Goal: Information Seeking & Learning: Find specific fact

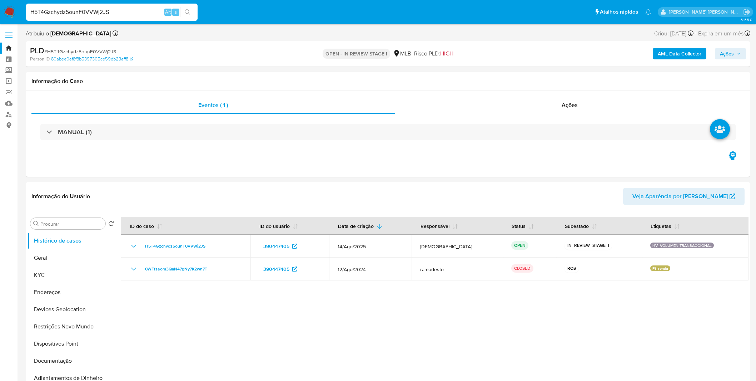
select select "10"
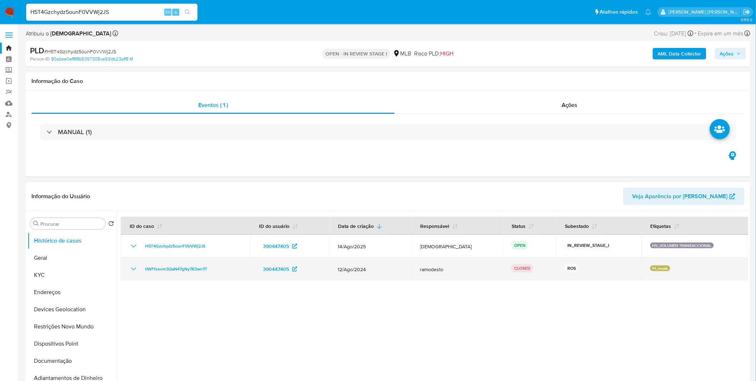
click at [164, 276] on td "0WFfseom3QaN47gNy7K2wn7T" at bounding box center [186, 268] width 130 height 23
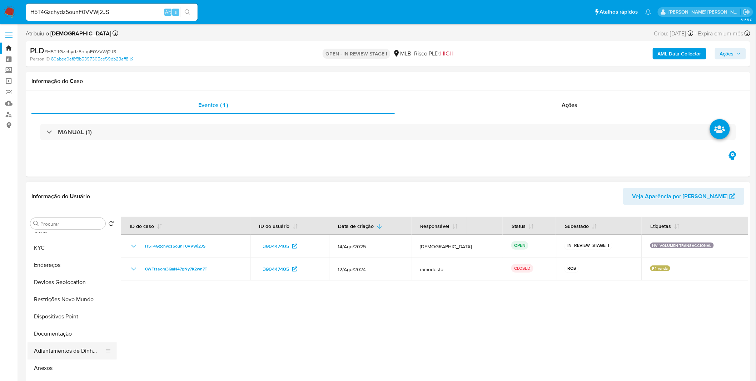
scroll to position [40, 0]
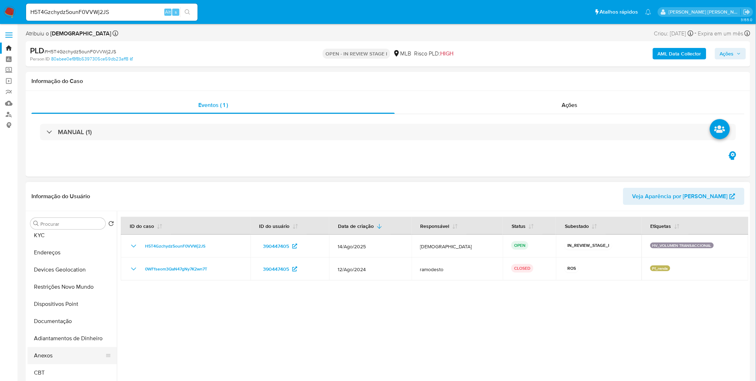
click at [59, 349] on button "Anexos" at bounding box center [70, 355] width 84 height 17
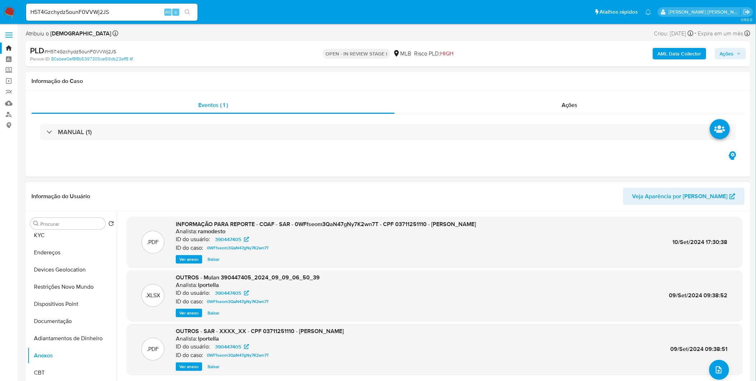
click at [188, 260] on span "Ver anexo" at bounding box center [188, 259] width 19 height 7
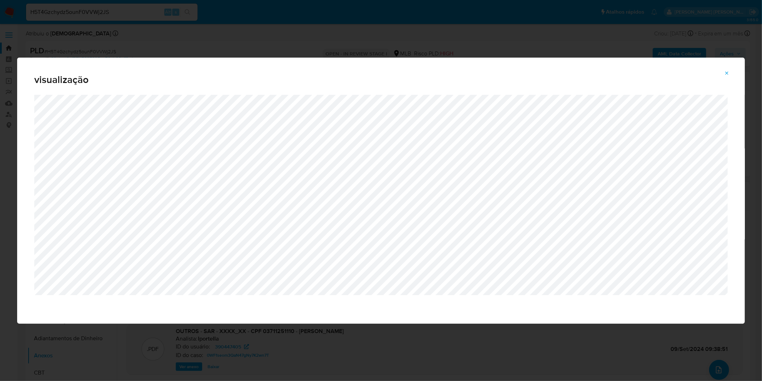
click at [105, 41] on div "visualização" at bounding box center [381, 190] width 762 height 381
click at [155, 46] on div "visualização" at bounding box center [381, 190] width 762 height 381
click at [725, 70] on span "Attachment preview" at bounding box center [727, 73] width 6 height 10
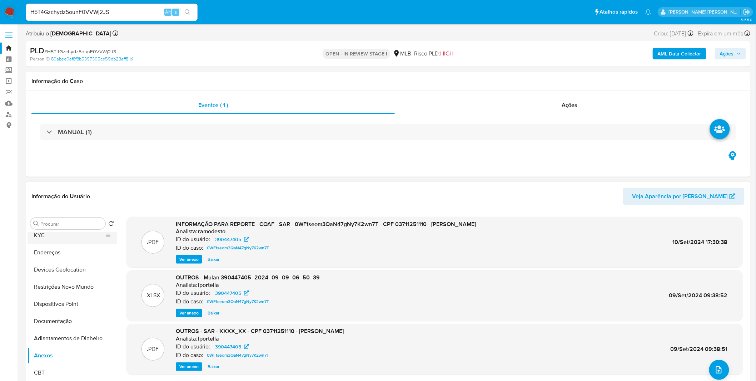
click at [63, 237] on button "KYC" at bounding box center [70, 235] width 84 height 17
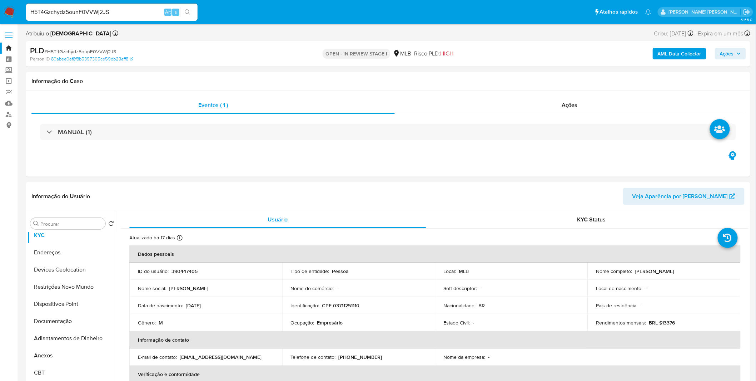
click at [335, 321] on p "Empresário" at bounding box center [330, 322] width 26 height 6
copy p "Empresário"
click at [54, 317] on button "Documentação" at bounding box center [70, 320] width 84 height 17
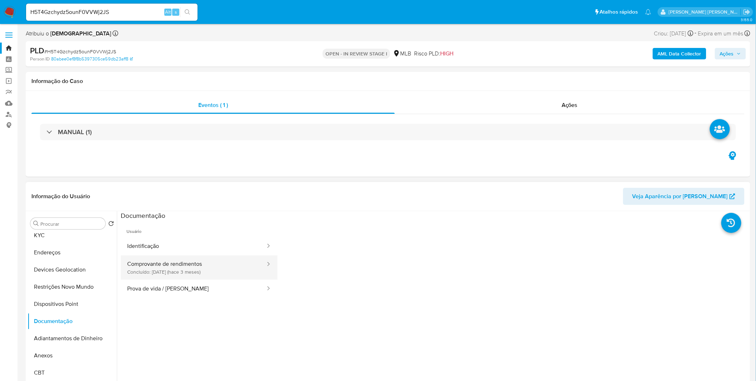
click at [191, 277] on button "Comprovante de rendimentos Concluído: [DATE] (hace 3 meses)" at bounding box center [193, 267] width 145 height 24
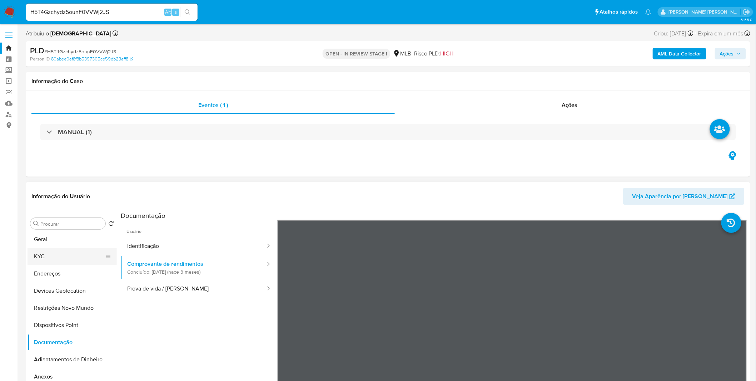
scroll to position [0, 0]
click at [60, 257] on button "Geral" at bounding box center [70, 257] width 84 height 17
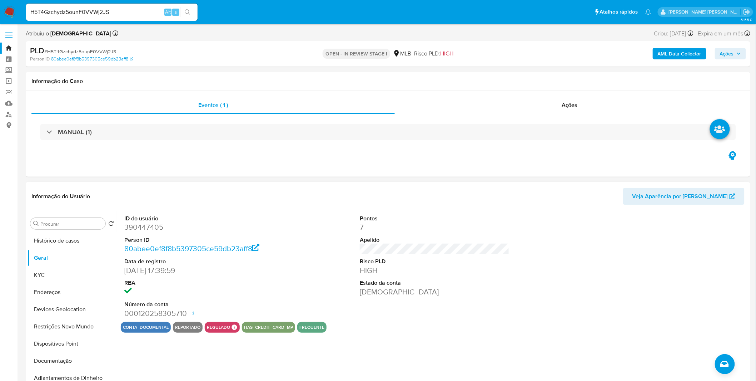
click at [158, 343] on div "ID do usuário 390447405 Person ID 80abee0ef8f8b5397305ce59db23aff8 Data de regi…" at bounding box center [433, 302] width 632 height 183
click at [64, 367] on button "Documentação" at bounding box center [70, 360] width 84 height 17
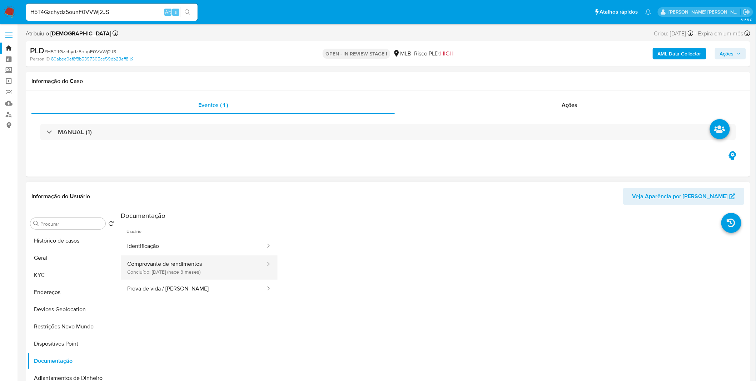
click at [170, 272] on button "Comprovante de rendimentos Concluído: [DATE] (hace 3 meses)" at bounding box center [193, 267] width 145 height 24
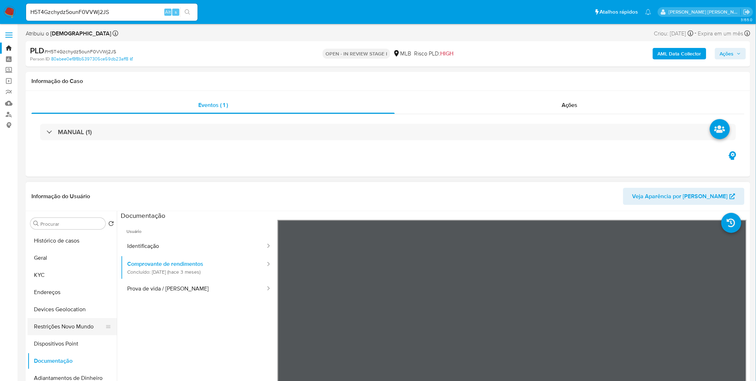
click at [86, 327] on button "Restrições Novo Mundo" at bounding box center [70, 326] width 84 height 17
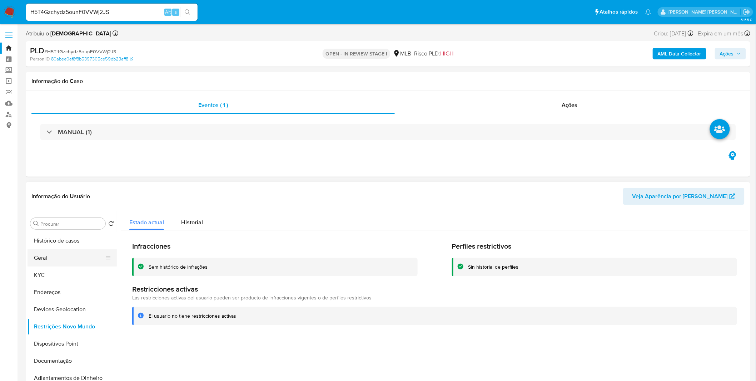
click at [60, 262] on button "Geral" at bounding box center [70, 257] width 84 height 17
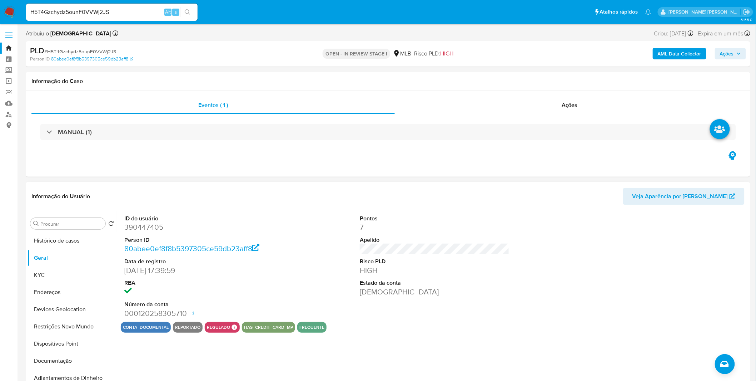
click at [266, 291] on dd at bounding box center [199, 292] width 150 height 10
click at [56, 270] on button "KYC" at bounding box center [70, 274] width 84 height 17
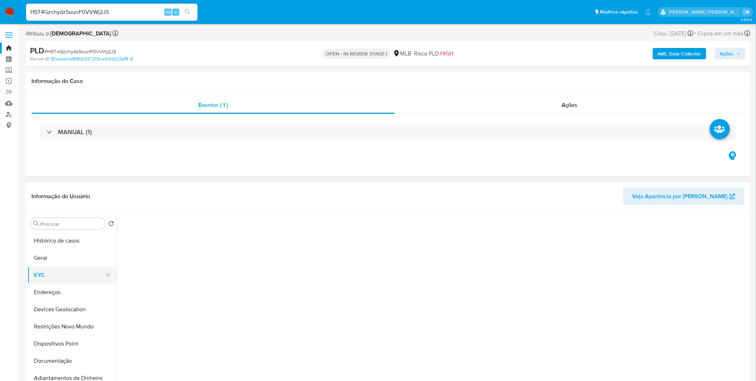
click at [56, 270] on button "KYC" at bounding box center [70, 274] width 84 height 17
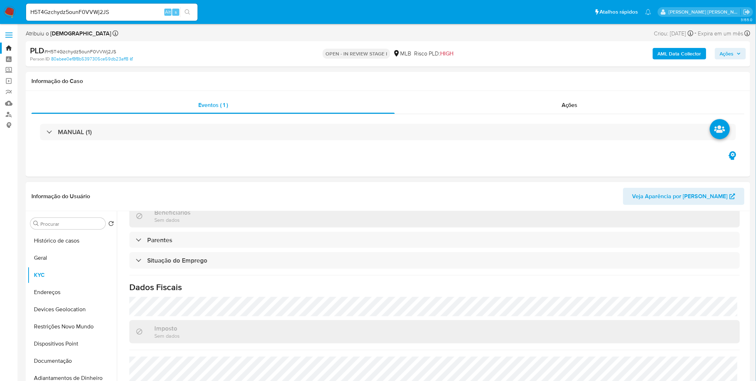
scroll to position [297, 0]
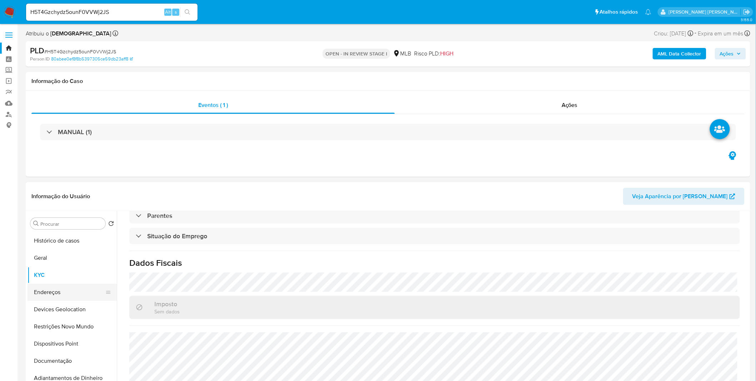
click at [77, 293] on button "Endereços" at bounding box center [70, 291] width 84 height 17
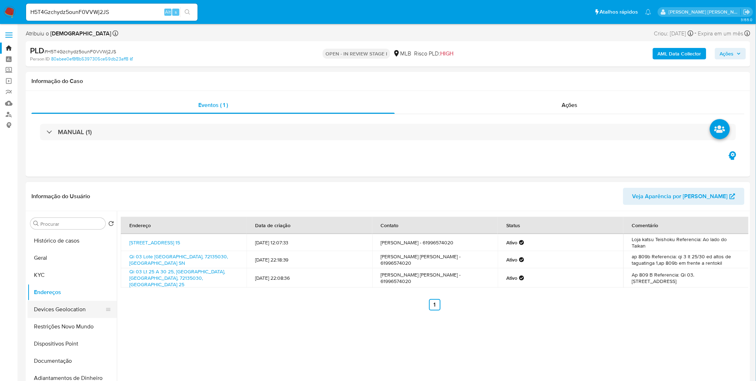
click at [80, 314] on button "Devices Geolocation" at bounding box center [70, 309] width 84 height 17
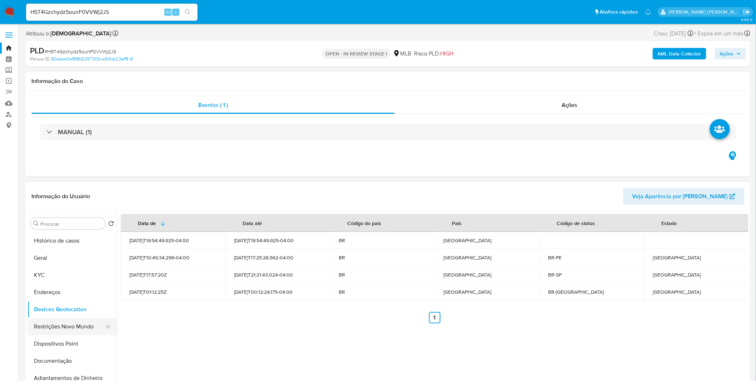
click at [78, 322] on button "Restrições Novo Mundo" at bounding box center [70, 326] width 84 height 17
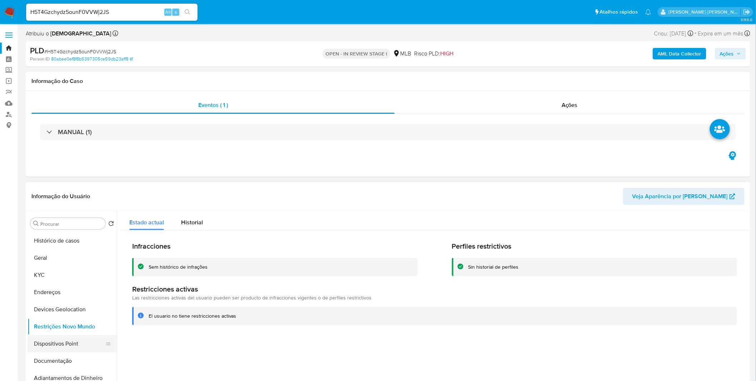
click at [84, 343] on button "Dispositivos Point" at bounding box center [70, 343] width 84 height 17
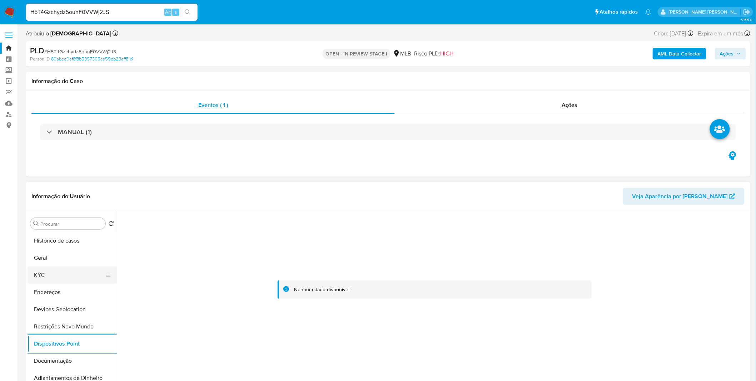
click at [41, 270] on button "KYC" at bounding box center [70, 274] width 84 height 17
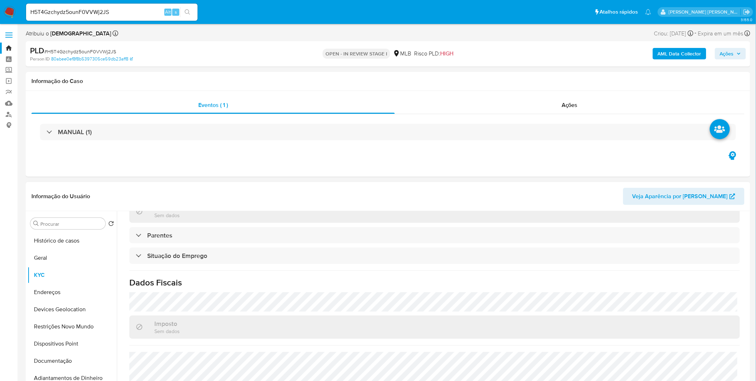
scroll to position [297, 0]
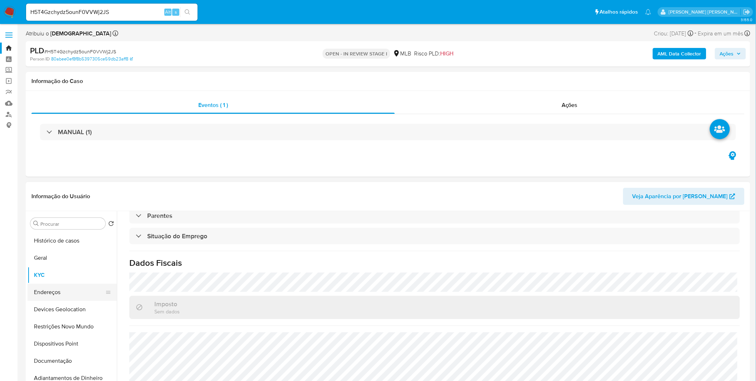
click at [54, 298] on button "Endereços" at bounding box center [70, 291] width 84 height 17
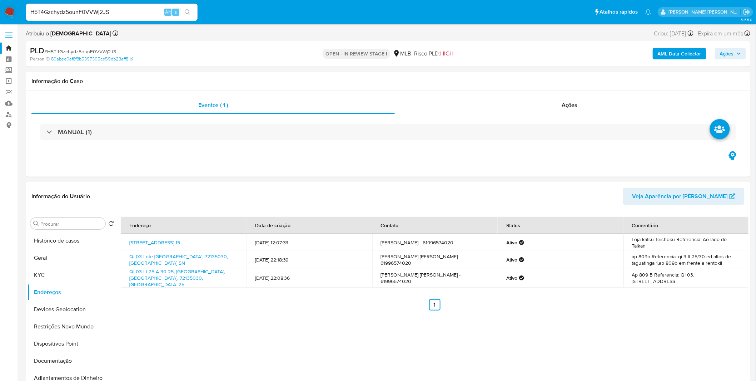
click at [73, 13] on input "H5T4Gzchydz5ounF0VVWj2JS" at bounding box center [112, 12] width 172 height 9
paste input "faqWcqHsqGFbwYf6tL4t00z1"
type input "faqWcqHsqGFbwYf6tL4t00z1"
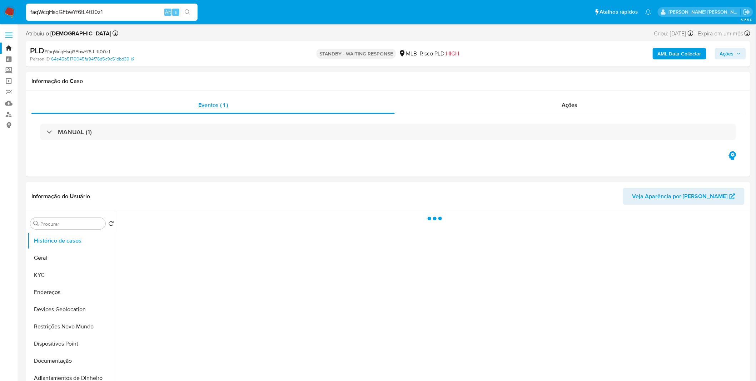
select select "10"
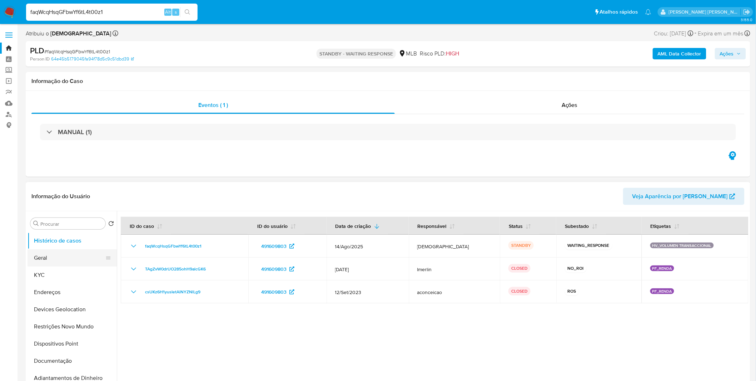
click at [59, 261] on button "Geral" at bounding box center [70, 257] width 84 height 17
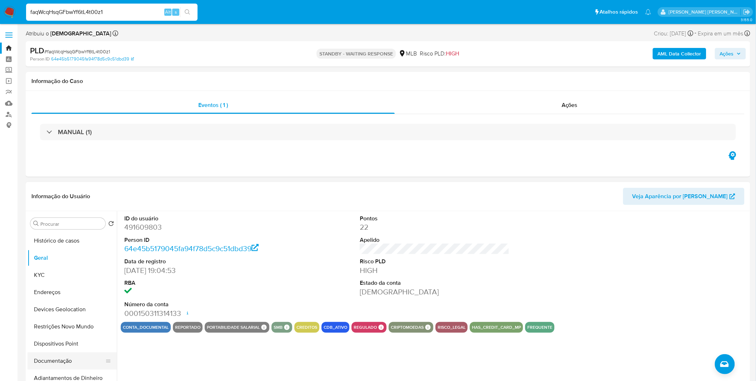
click at [62, 364] on button "Documentação" at bounding box center [70, 360] width 84 height 17
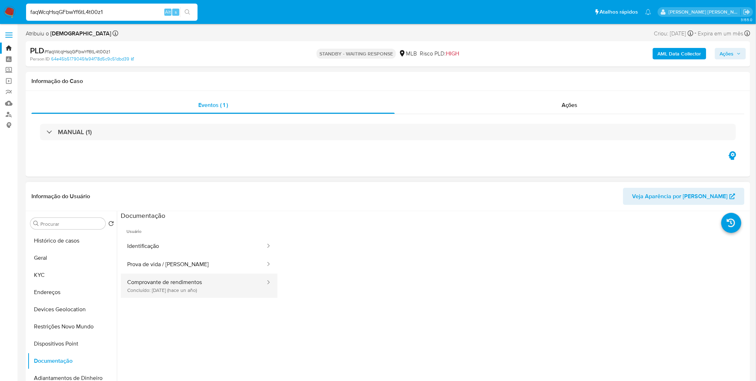
click at [187, 282] on button "Comprovante de rendimentos Concluído: [DATE] (hace un año)" at bounding box center [193, 285] width 145 height 24
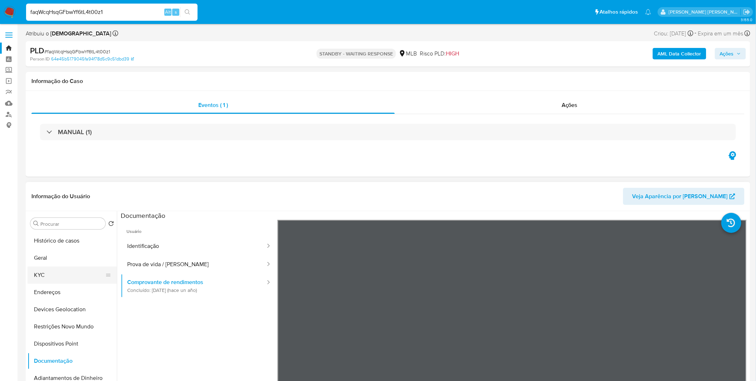
click at [74, 280] on button "KYC" at bounding box center [70, 274] width 84 height 17
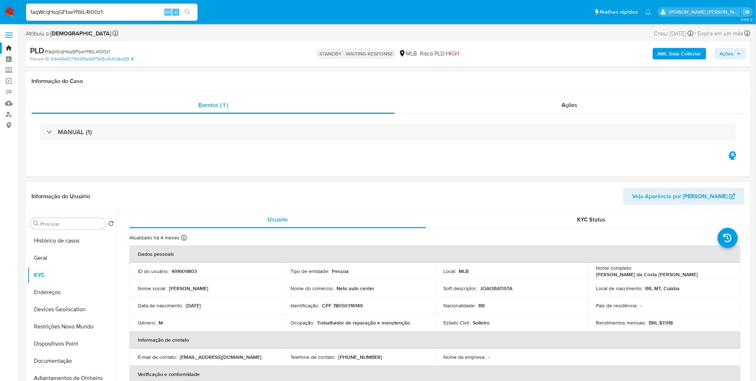
click at [410, 320] on div "Ocupação : Trabalhador de reparação e manutenção" at bounding box center [359, 322] width 136 height 6
copy p "Trabalhador de reparação e manutenção"
drag, startPoint x: 410, startPoint y: 320, endPoint x: 316, endPoint y: 323, distance: 94.0
click at [316, 323] on div "Ocupação : Trabalhador de reparação e manutenção" at bounding box center [359, 322] width 136 height 6
click at [66, 362] on button "Documentação" at bounding box center [70, 360] width 84 height 17
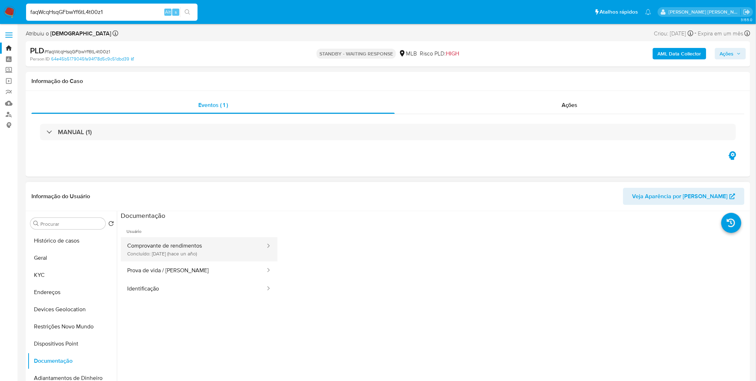
click at [224, 255] on button "Comprovante de rendimentos Concluído: [DATE] (hace un año)" at bounding box center [193, 249] width 145 height 24
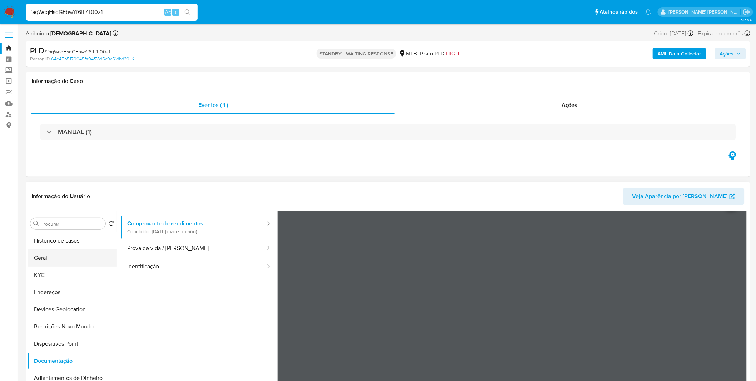
click at [54, 257] on button "Geral" at bounding box center [70, 257] width 84 height 17
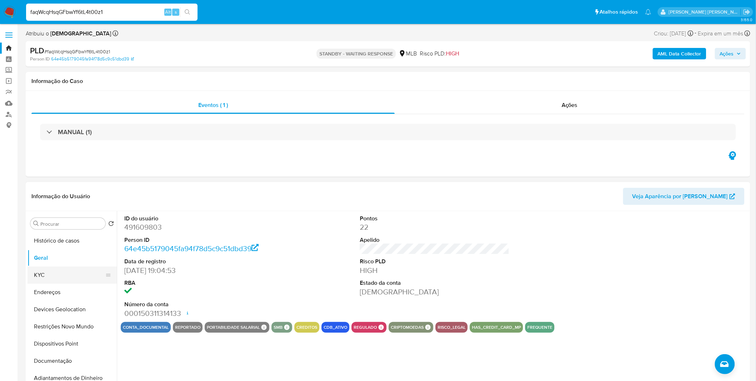
click at [73, 272] on button "KYC" at bounding box center [70, 274] width 84 height 17
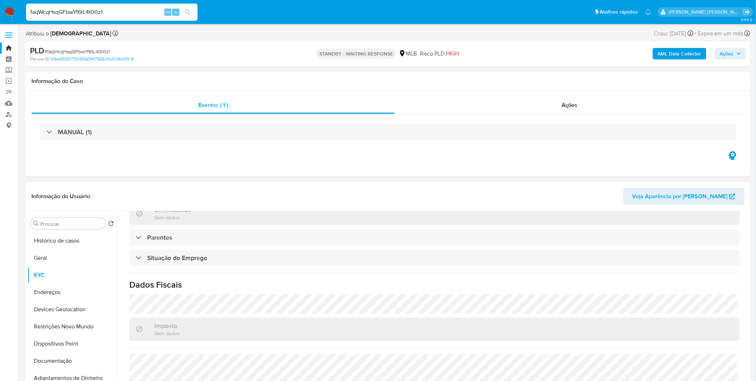
scroll to position [297, 0]
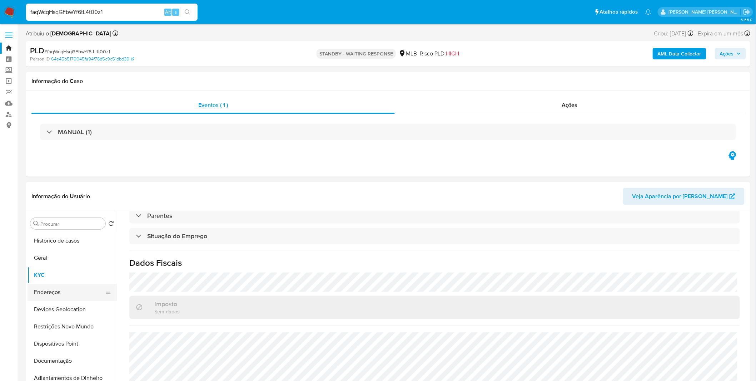
click at [61, 296] on button "Endereços" at bounding box center [70, 291] width 84 height 17
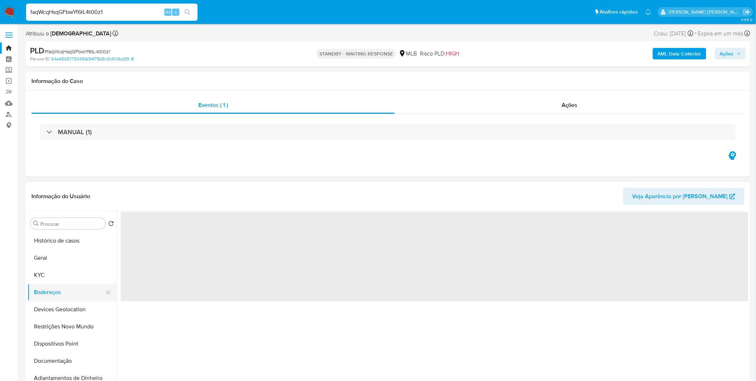
scroll to position [0, 0]
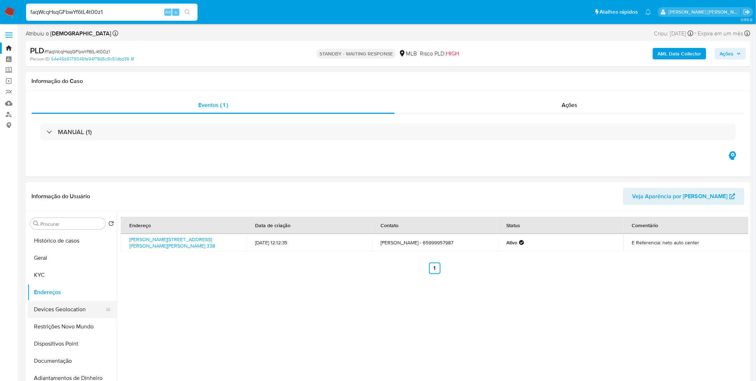
click at [60, 312] on button "Devices Geolocation" at bounding box center [70, 309] width 84 height 17
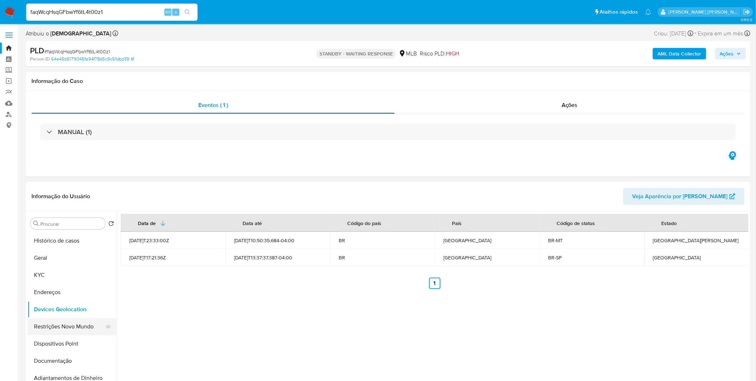
click at [45, 330] on button "Restrições Novo Mundo" at bounding box center [70, 326] width 84 height 17
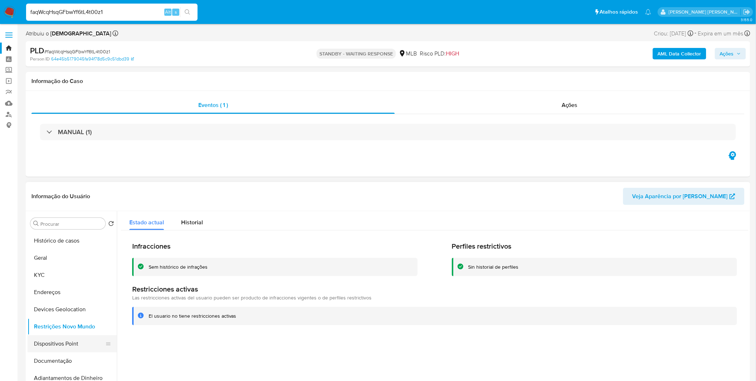
click at [45, 342] on button "Dispositivos Point" at bounding box center [70, 343] width 84 height 17
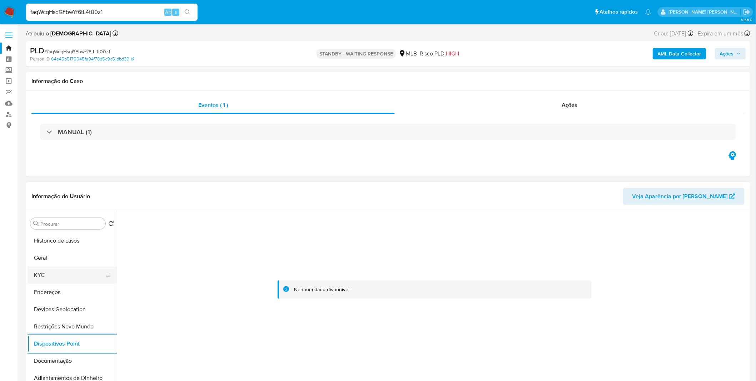
click at [62, 283] on button "KYC" at bounding box center [70, 274] width 84 height 17
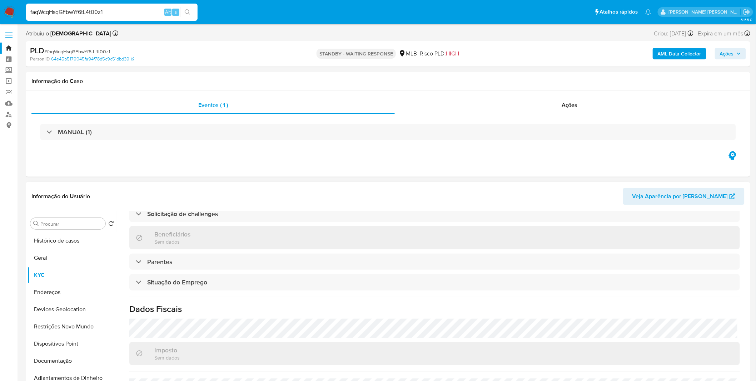
scroll to position [297, 0]
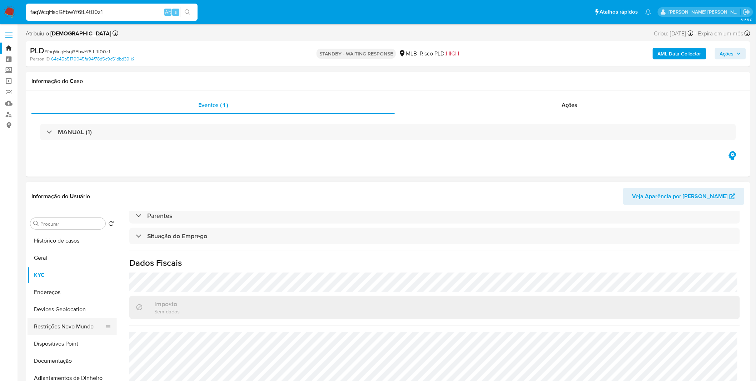
click at [55, 326] on button "Restrições Novo Mundo" at bounding box center [70, 326] width 84 height 17
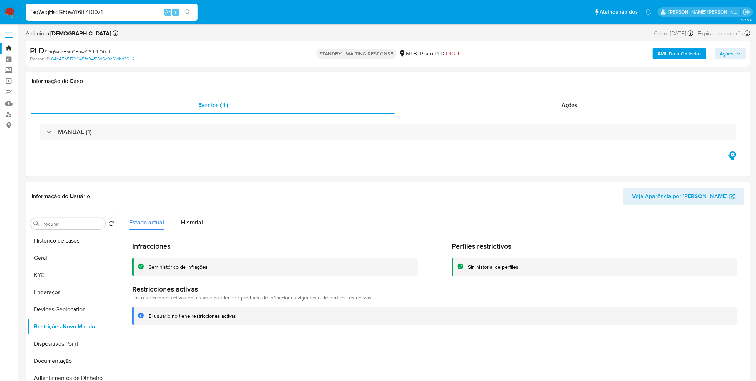
click at [80, 18] on div "faqWcqHsqGFbwYf6tL4t00z1 Alt s" at bounding box center [112, 12] width 172 height 17
click at [83, 4] on div "faqWcqHsqGFbwYf6tL4t00z1 Alt s" at bounding box center [112, 12] width 172 height 17
click at [89, 9] on input "faqWcqHsqGFbwYf6tL4t00z1" at bounding box center [112, 12] width 172 height 9
paste input "QBn2b5J2UeGEKIiuoWZWshAp"
type input "QBn2b5J2UeGEKIiuoWZWshAp"
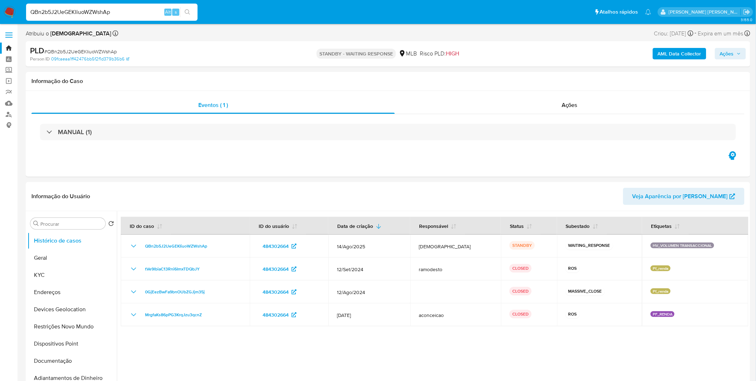
select select "10"
click at [52, 253] on button "Geral" at bounding box center [70, 257] width 84 height 17
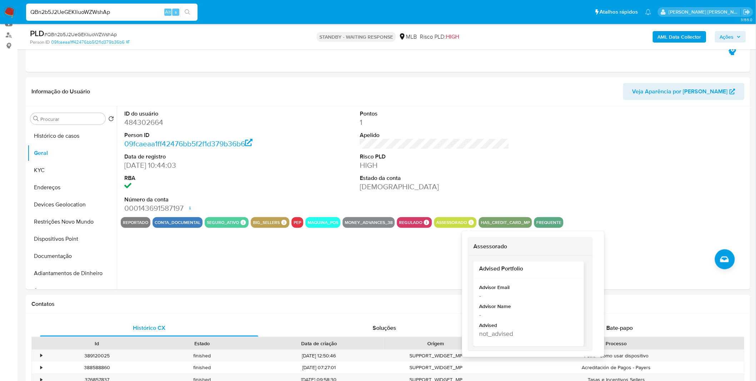
scroll to position [6, 0]
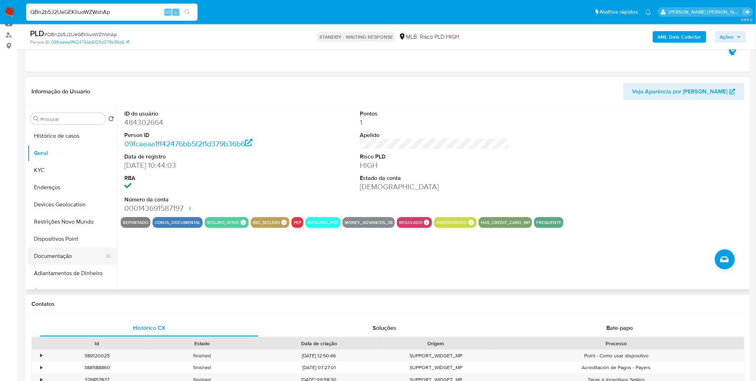
click at [76, 255] on button "Documentação" at bounding box center [70, 255] width 84 height 17
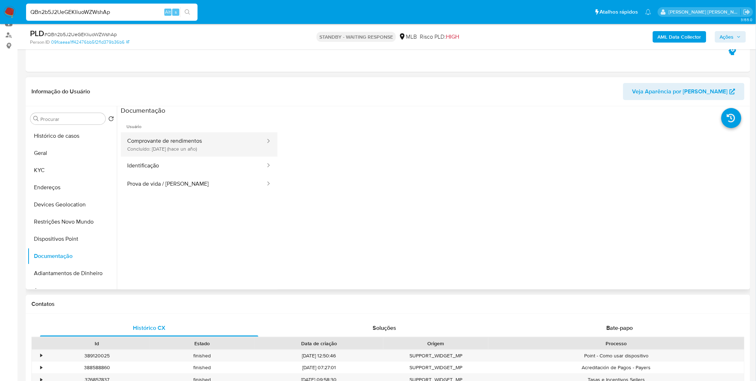
click at [181, 147] on button "Comprovante de rendimentos Concluído: [DATE] (hace un año)" at bounding box center [193, 144] width 145 height 24
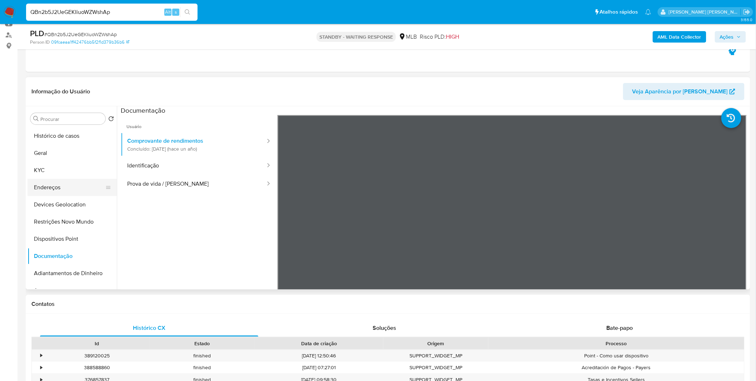
click at [74, 179] on button "Endereços" at bounding box center [70, 187] width 84 height 17
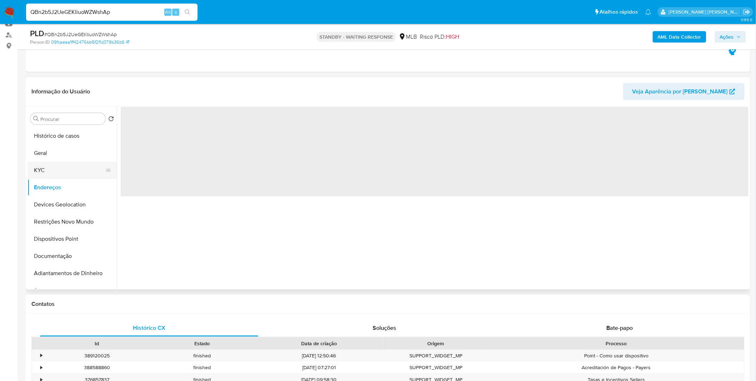
click at [70, 171] on button "KYC" at bounding box center [70, 170] width 84 height 17
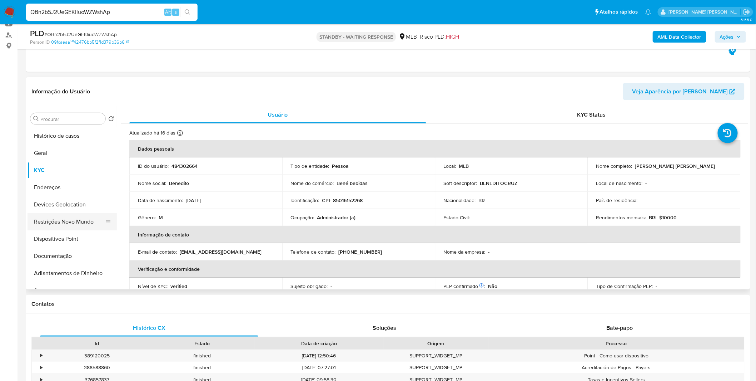
click at [76, 224] on button "Restrições Novo Mundo" at bounding box center [70, 221] width 84 height 17
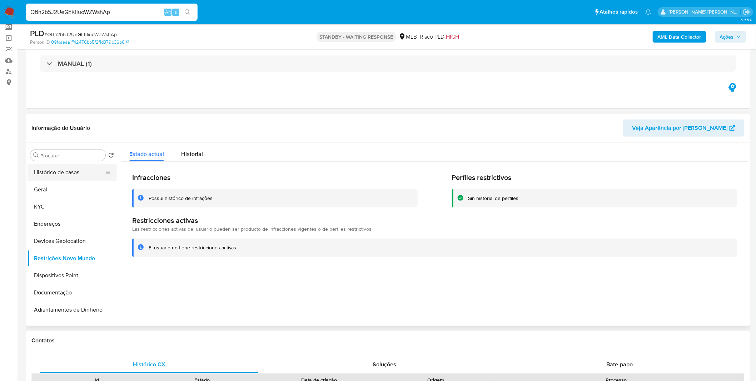
scroll to position [0, 0]
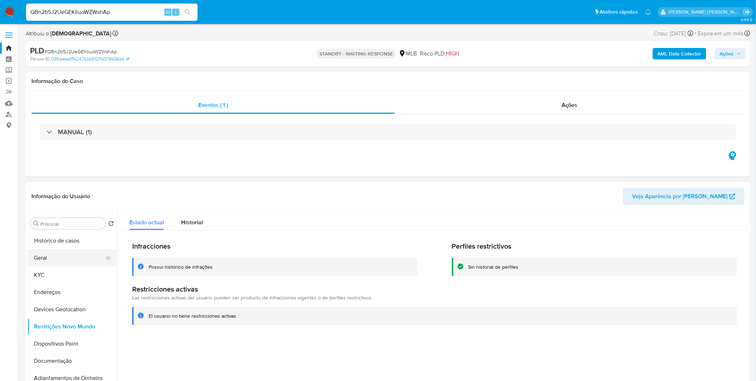
click at [72, 254] on button "Geral" at bounding box center [70, 257] width 84 height 17
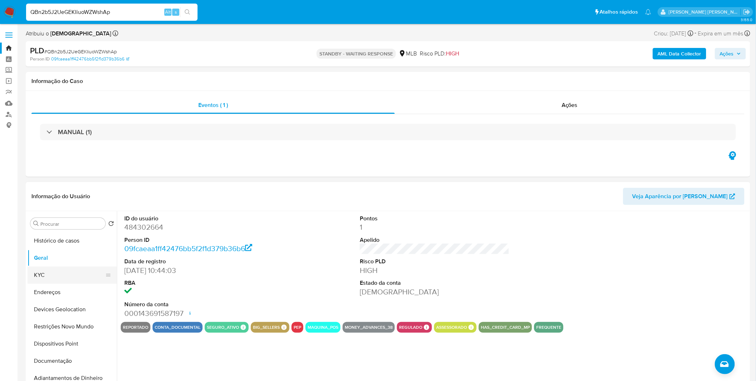
click at [72, 278] on button "KYC" at bounding box center [70, 274] width 84 height 17
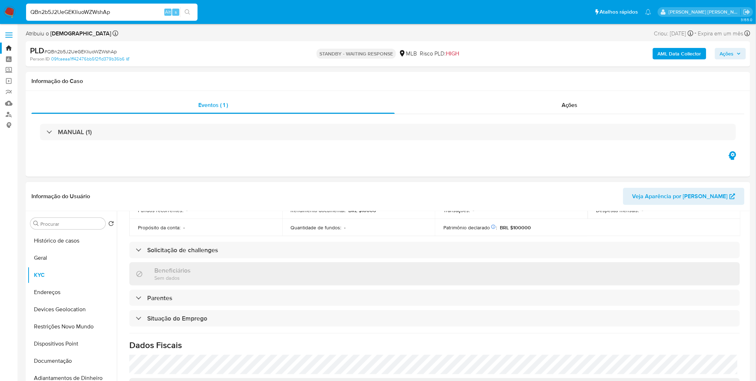
scroll to position [297, 0]
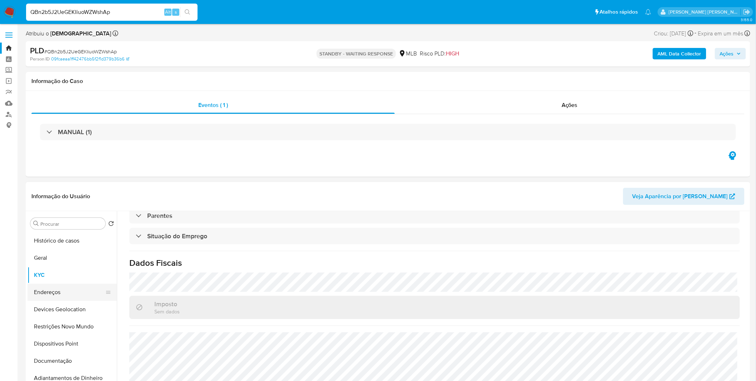
click at [43, 297] on button "Endereços" at bounding box center [70, 291] width 84 height 17
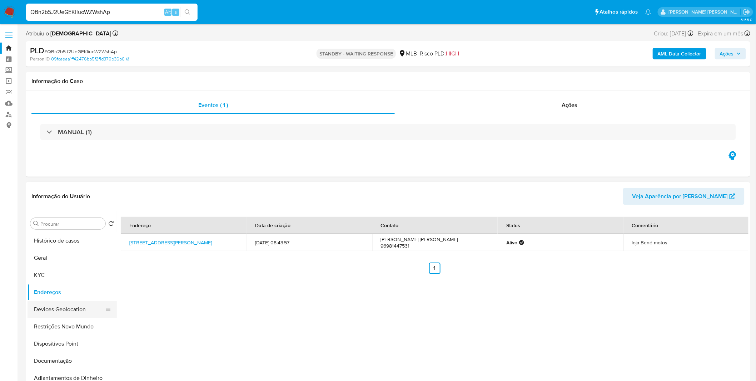
click at [45, 309] on button "Devices Geolocation" at bounding box center [70, 309] width 84 height 17
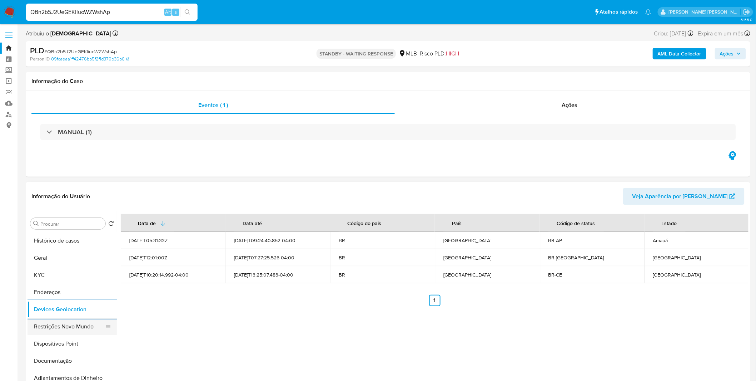
click at [88, 323] on button "Restrições Novo Mundo" at bounding box center [70, 326] width 84 height 17
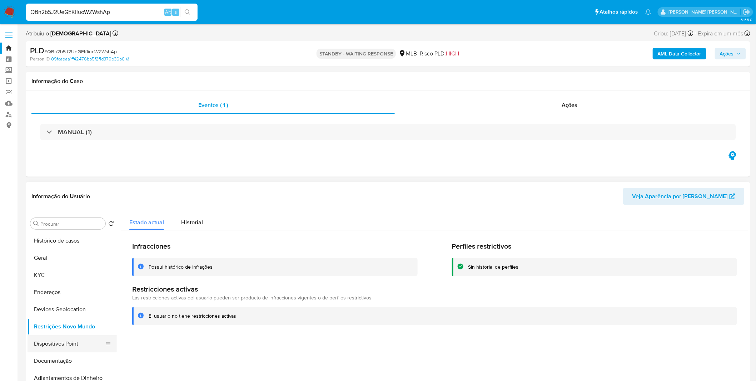
click at [58, 340] on button "Dispositivos Point" at bounding box center [70, 343] width 84 height 17
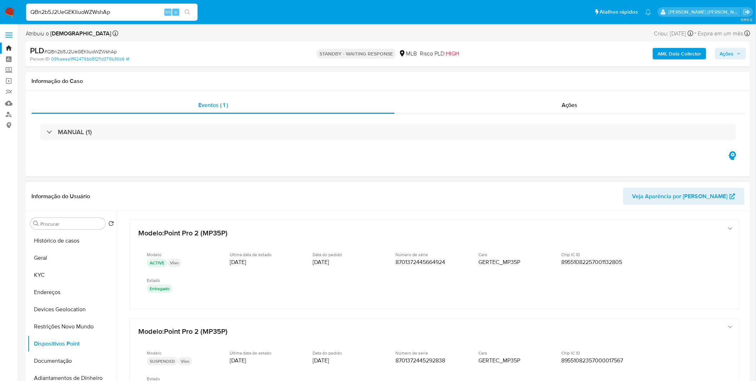
drag, startPoint x: 746, startPoint y: 242, endPoint x: 748, endPoint y: 246, distance: 5.0
click at [748, 246] on div at bounding box center [433, 302] width 632 height 183
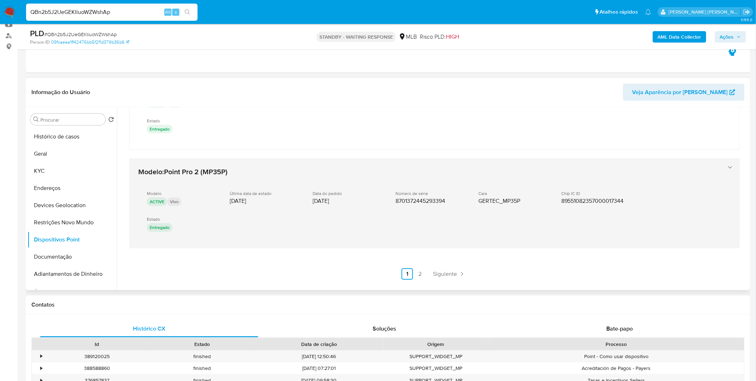
scroll to position [79, 0]
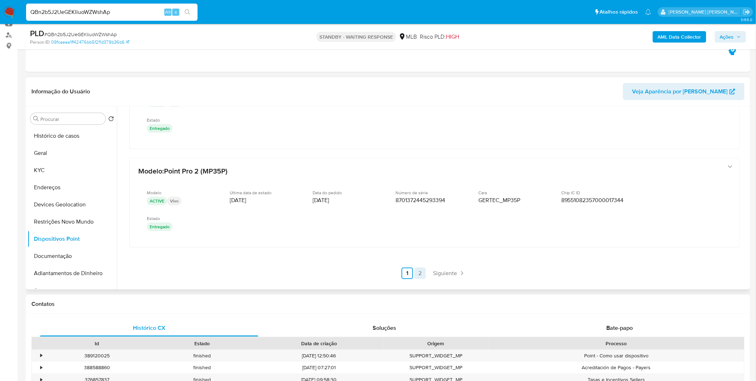
click at [415, 267] on link "2" at bounding box center [420, 272] width 11 height 11
click at [86, 172] on button "KYC" at bounding box center [70, 170] width 84 height 17
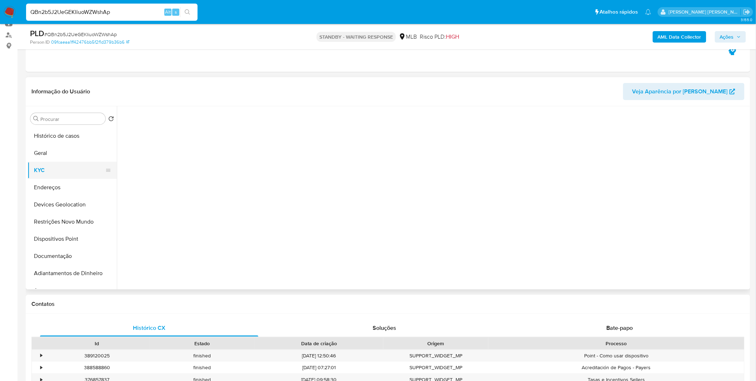
scroll to position [0, 0]
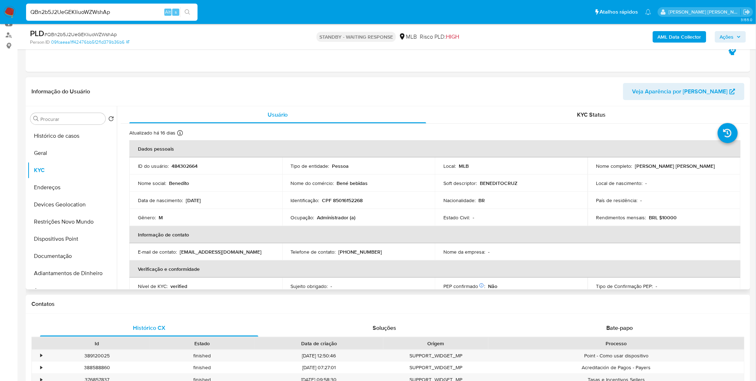
click at [341, 203] on p "CPF 85016152268" at bounding box center [342, 200] width 41 height 6
click at [352, 201] on p "CPF 85016152268" at bounding box center [342, 200] width 41 height 6
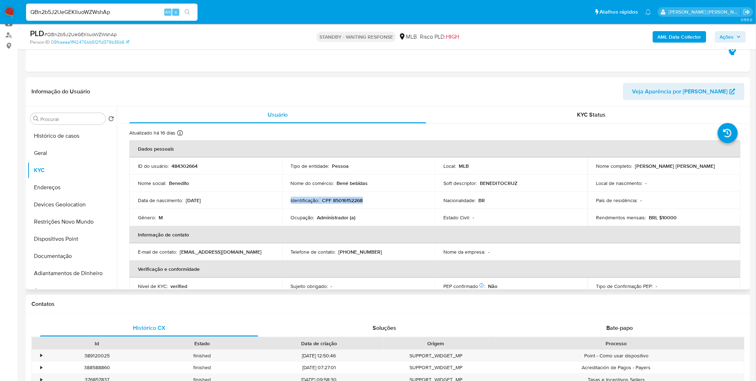
click at [352, 201] on p "CPF 85016152268" at bounding box center [342, 200] width 41 height 6
click at [340, 198] on p "CPF 85016152268" at bounding box center [342, 200] width 41 height 6
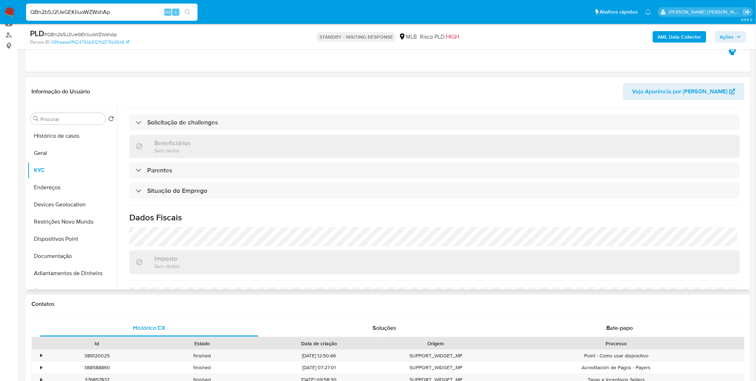
scroll to position [297, 0]
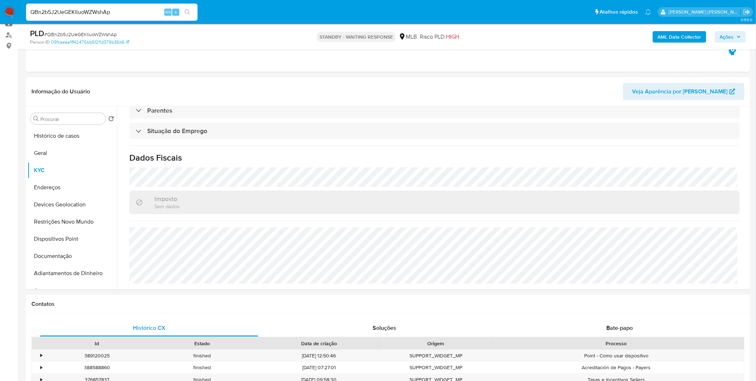
click at [77, 11] on input "QBn2b5J2UeGEKIiuoWZWshAp" at bounding box center [112, 12] width 172 height 9
paste input "qx2MlyFvKUOIz7chxbc48cH2"
type input "qx2MlyFvKUOIz7chxbc48cH2"
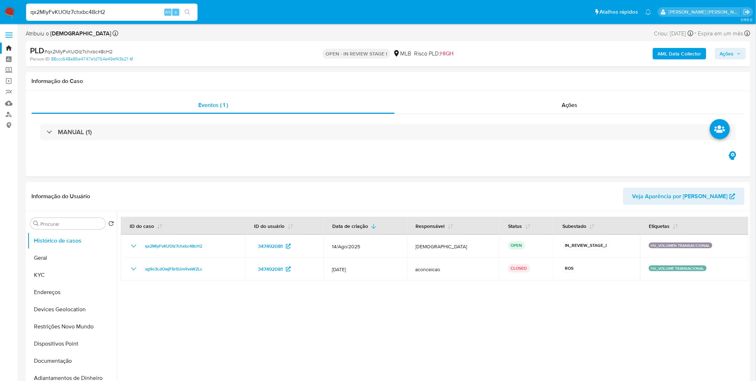
select select "10"
click at [77, 254] on button "Geral" at bounding box center [70, 257] width 84 height 17
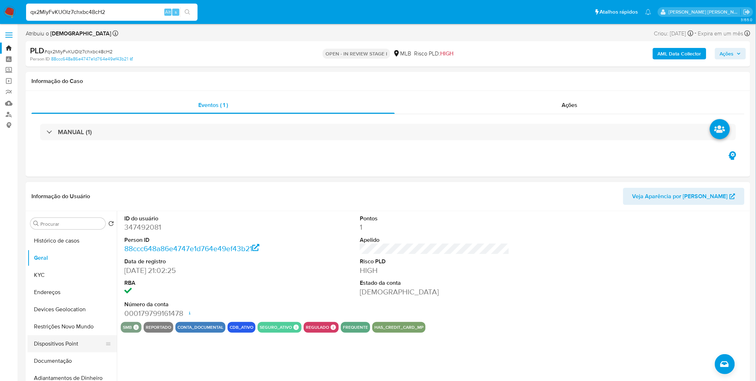
drag, startPoint x: 79, startPoint y: 352, endPoint x: 80, endPoint y: 348, distance: 4.1
click at [79, 352] on button "Documentação" at bounding box center [72, 360] width 89 height 17
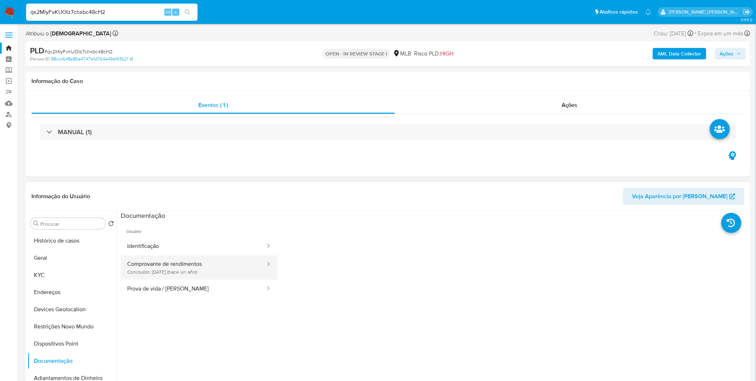
click at [238, 261] on button "Comprovante de rendimentos Concluído: [DATE] (hace un año)" at bounding box center [193, 267] width 145 height 24
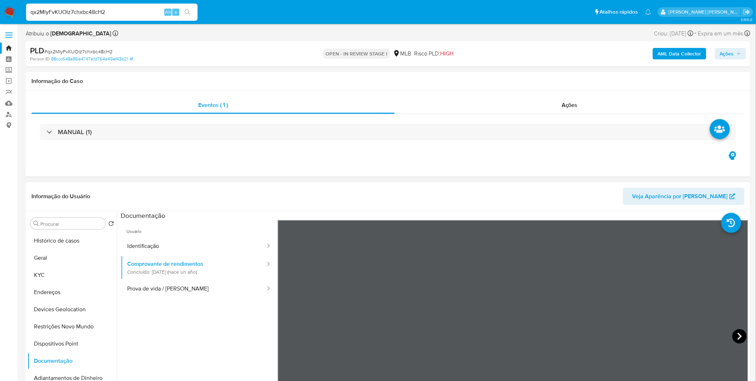
click at [733, 338] on icon at bounding box center [740, 336] width 14 height 14
click at [738, 335] on icon at bounding box center [740, 335] width 4 height 7
click at [738, 334] on icon at bounding box center [740, 335] width 4 height 7
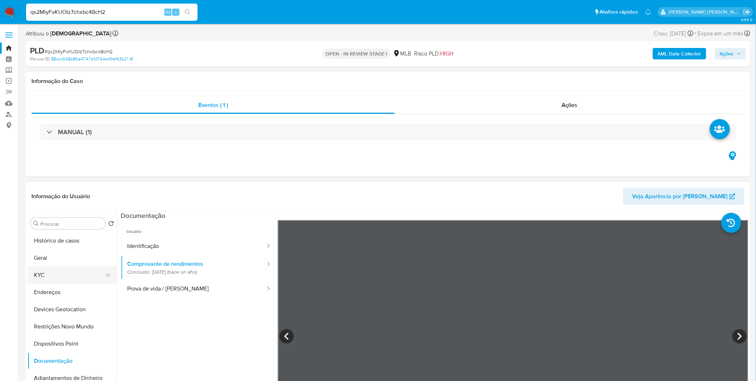
click at [50, 274] on button "KYC" at bounding box center [70, 274] width 84 height 17
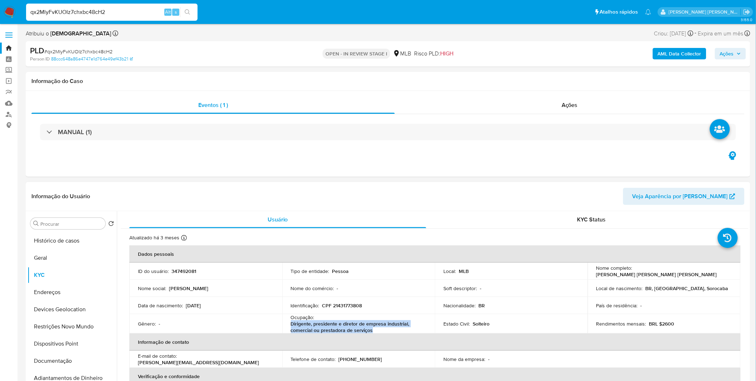
drag, startPoint x: 376, startPoint y: 329, endPoint x: 290, endPoint y: 320, distance: 86.2
click at [291, 320] on p "Dirigente, presidente e diretor de empresa industrial, comercial ou prestadora …" at bounding box center [357, 326] width 133 height 13
click at [354, 306] on p "CPF 21431773808" at bounding box center [342, 305] width 40 height 6
click at [353, 306] on p "CPF 21431773808" at bounding box center [342, 305] width 40 height 6
click at [337, 306] on p "CPF 21431773808" at bounding box center [342, 305] width 40 height 6
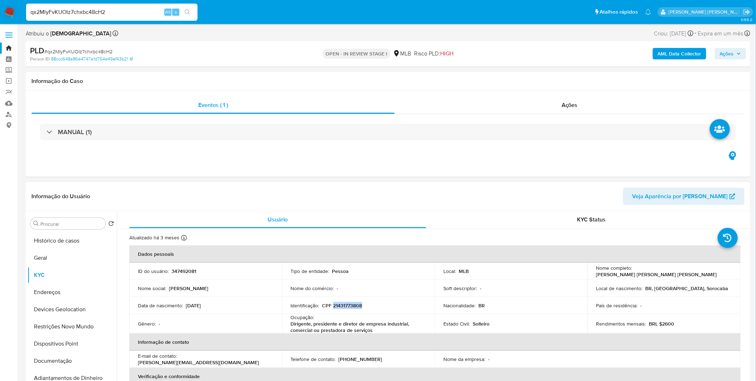
click at [337, 306] on p "CPF 21431773808" at bounding box center [342, 305] width 40 height 6
copy p "21431773808"
